Goal: Complete application form

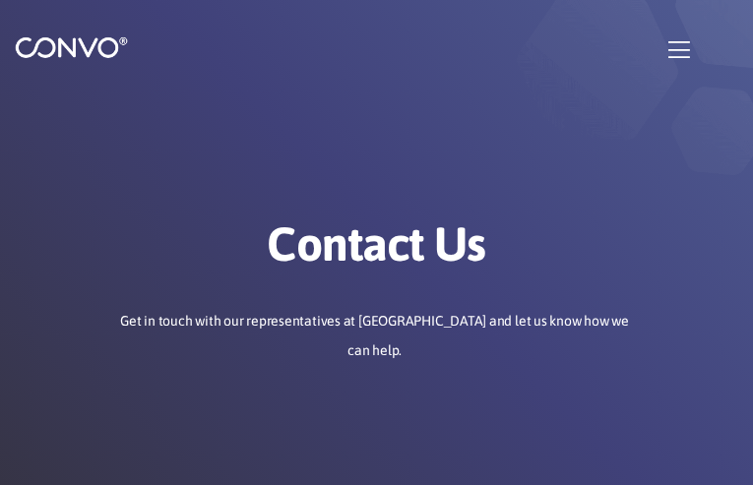
type input "JurGQCdPYOhsbiyW"
type input "[EMAIL_ADDRESS][DOMAIN_NAME]"
type input "IURLjiHlfCCsA"
type input "izORUNuoa"
type input "uoXrhkFVjpmoYt"
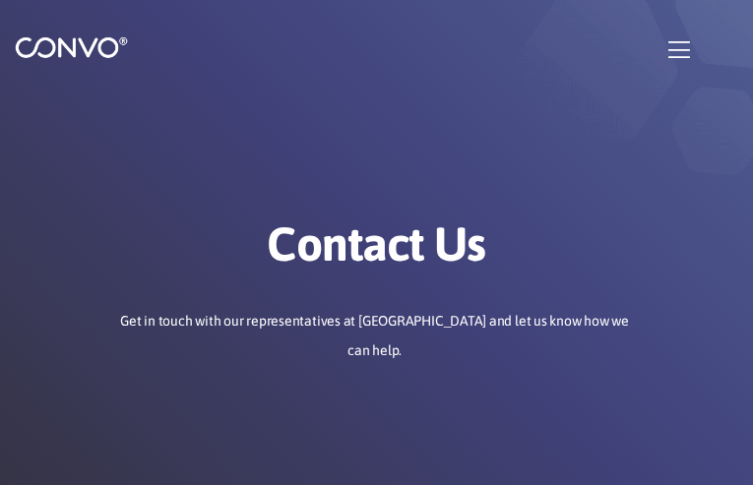
type input "[EMAIL_ADDRESS][DOMAIN_NAME]"
type input "VGsdVhCndTGbuffX"
type input "zDFcKezvhKjn"
type input "kkzyRZJSc"
checkbox input"] "false"
